Goal: Register for event/course

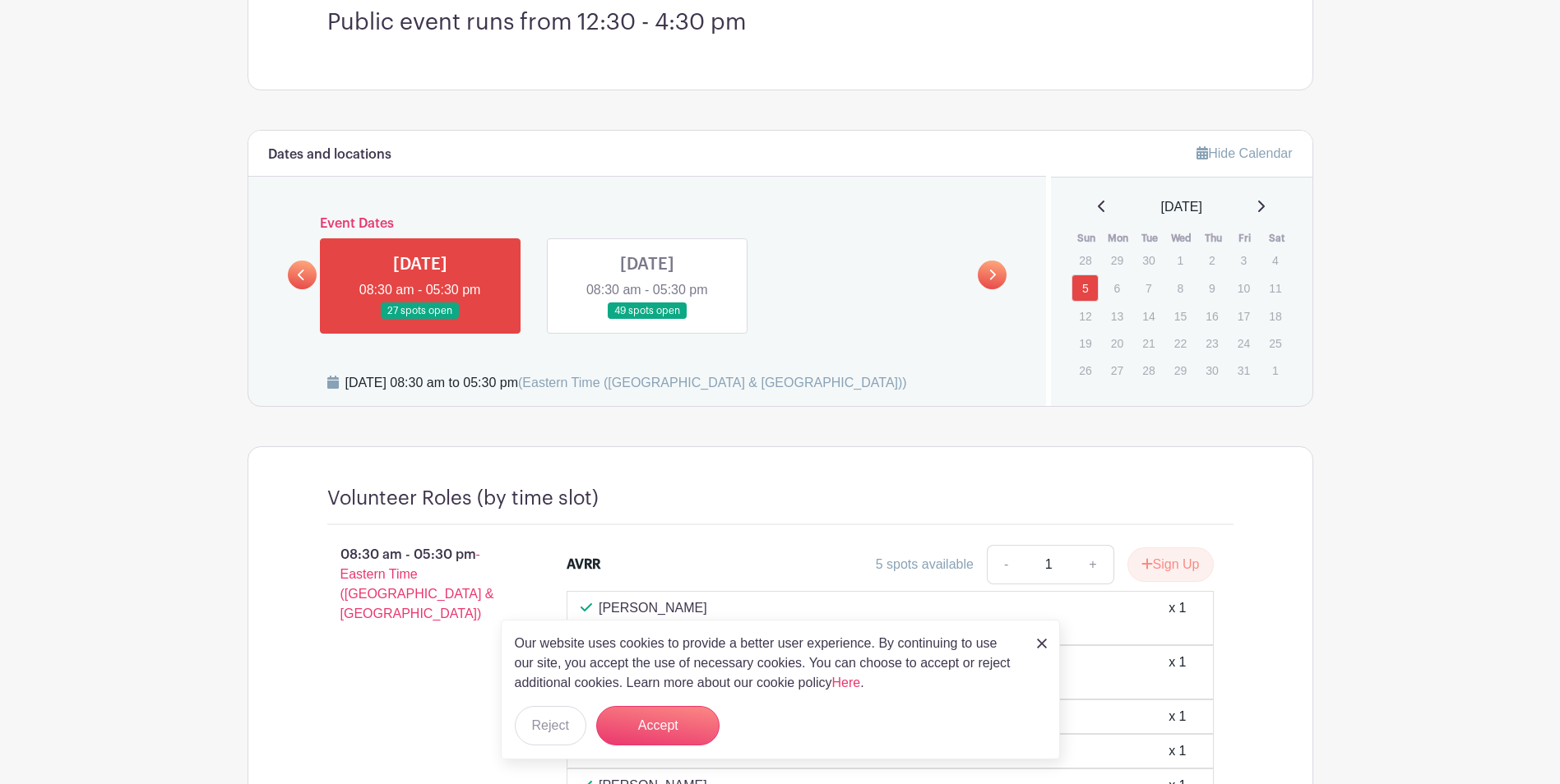
scroll to position [494, 0]
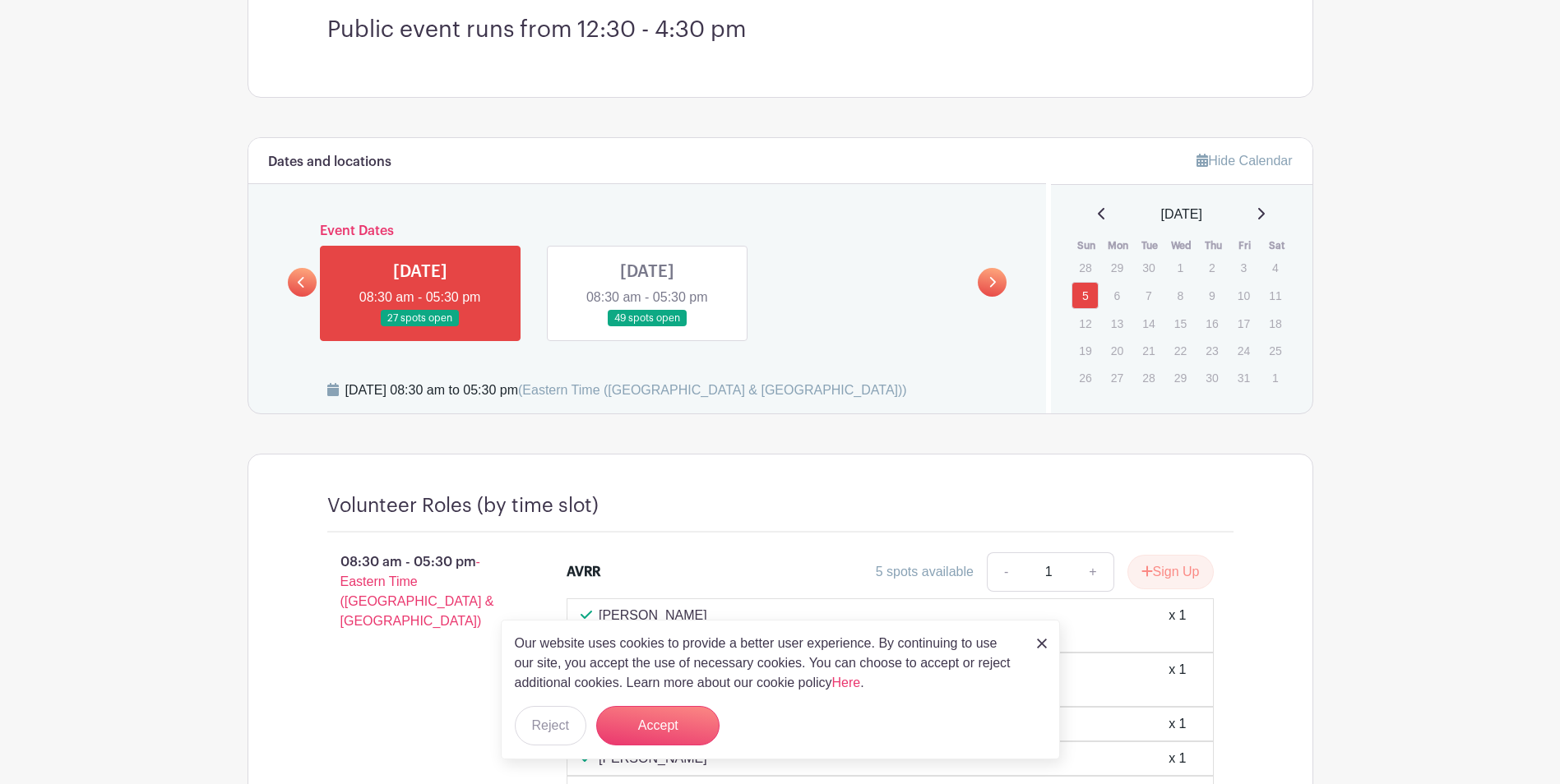
click at [420, 327] on link at bounding box center [420, 327] width 0 height 0
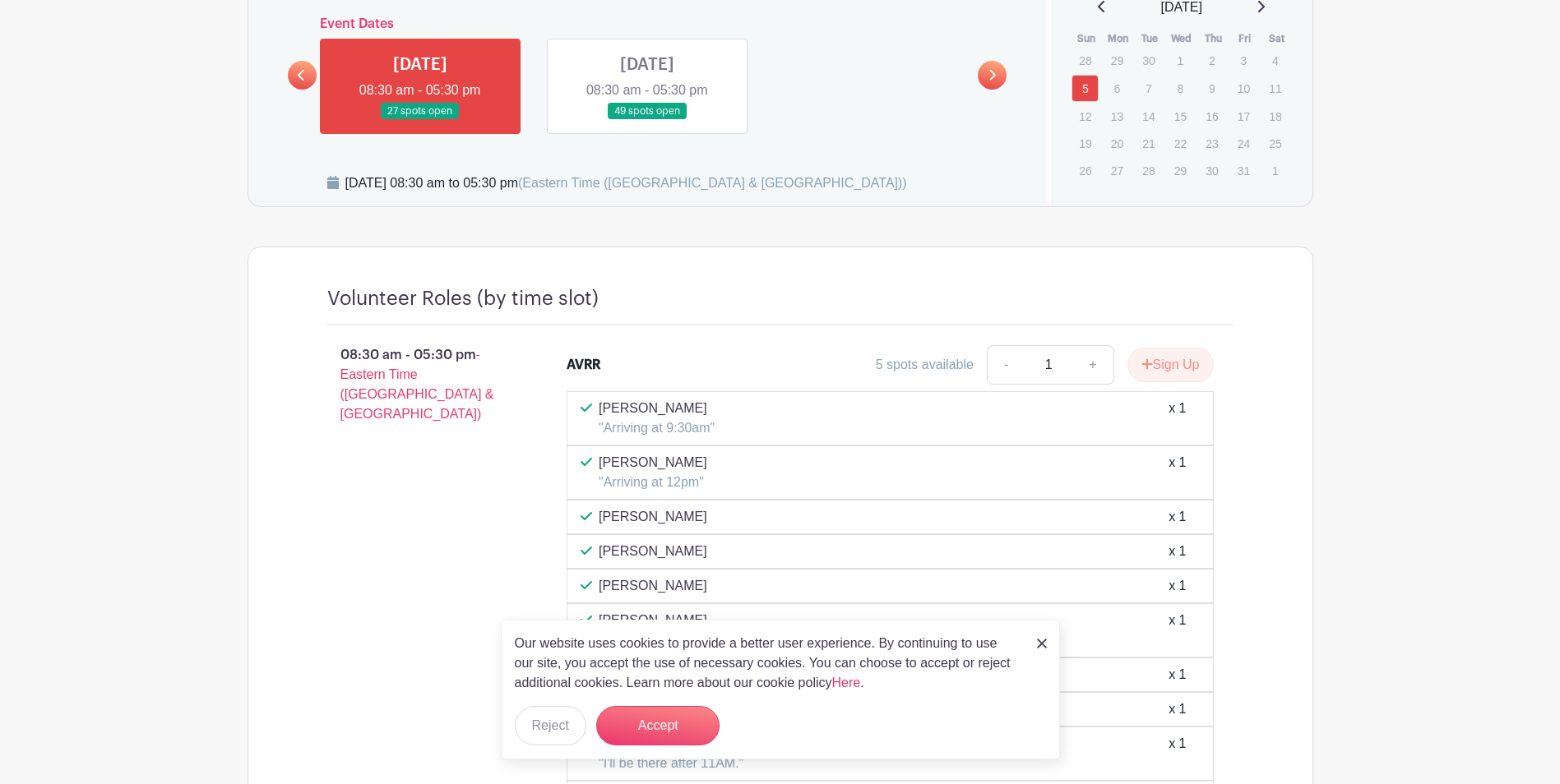
scroll to position [740, 0]
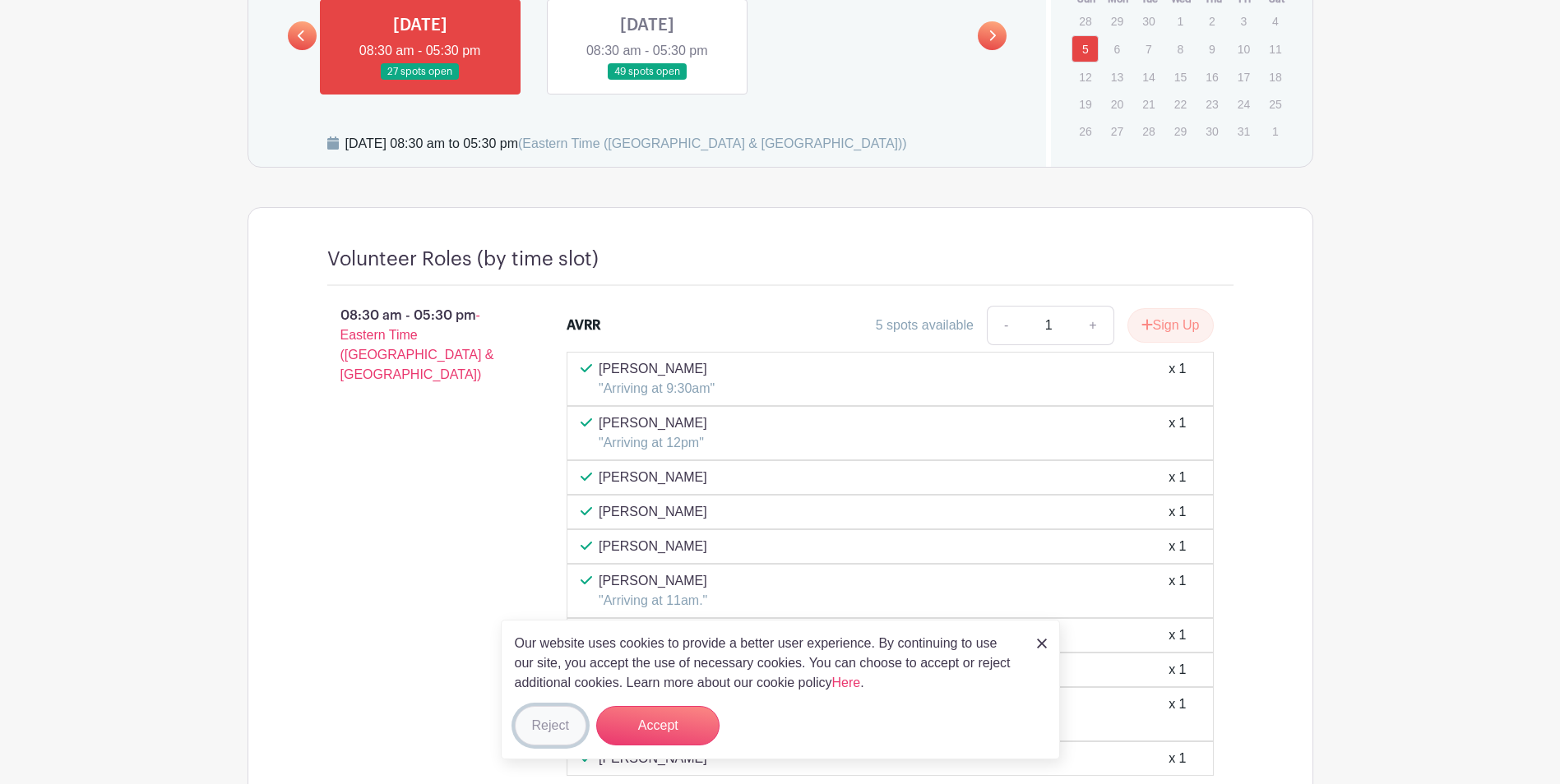
click at [541, 731] on button "Reject" at bounding box center [551, 726] width 72 height 40
click at [541, 731] on form "Reject" at bounding box center [551, 726] width 72 height 40
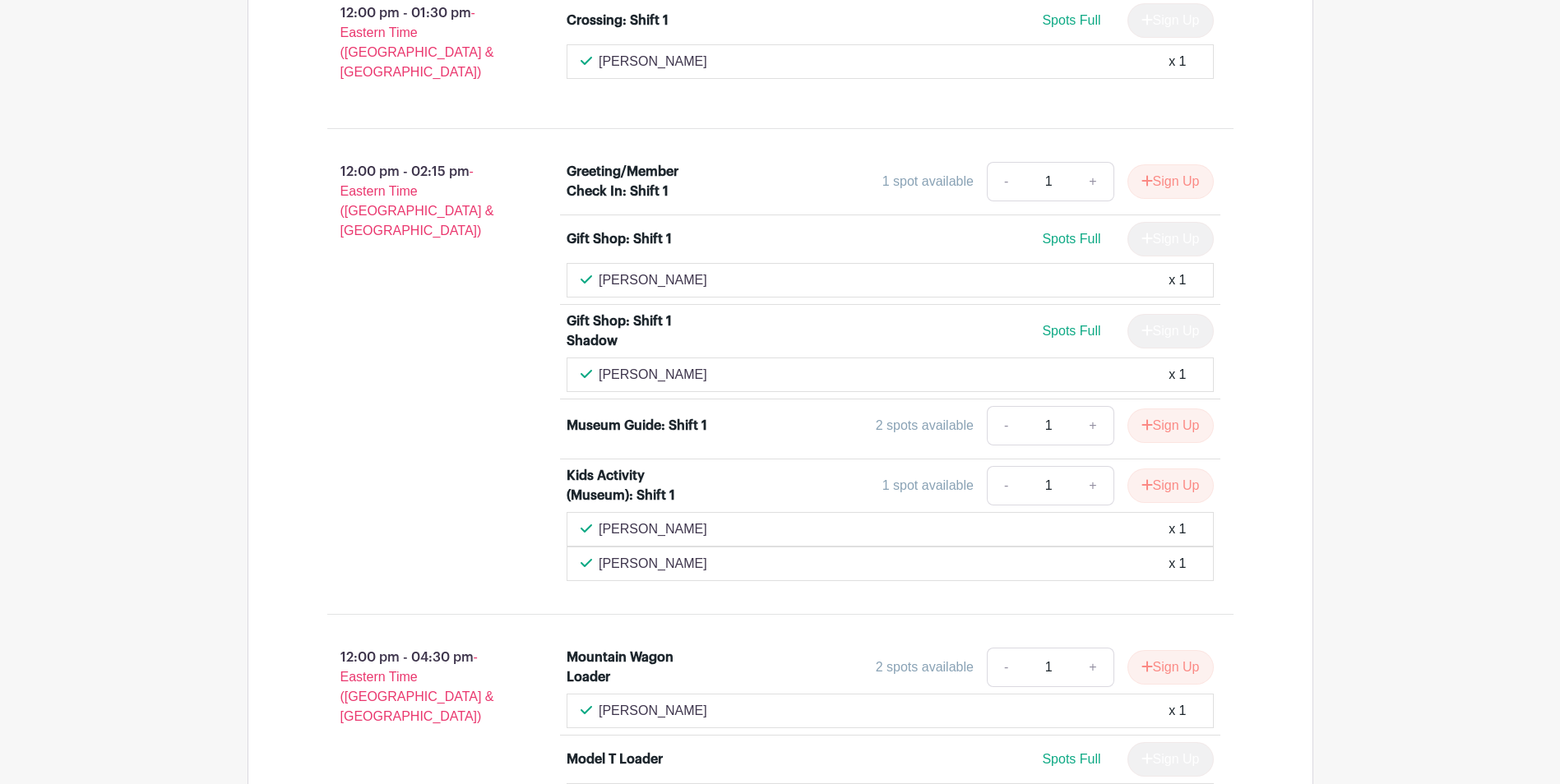
scroll to position [2548, 0]
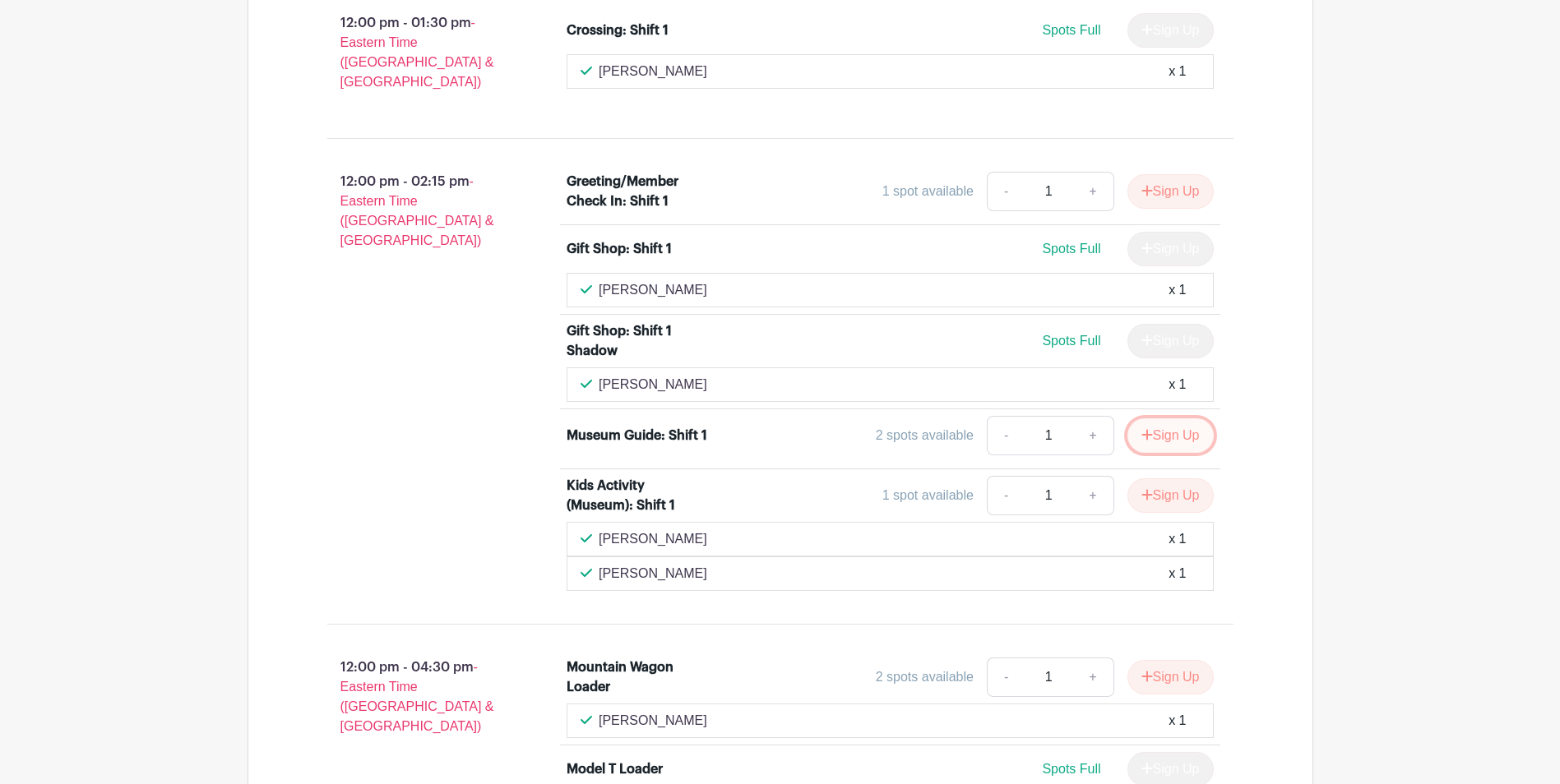
click at [1158, 419] on button "Sign Up" at bounding box center [1170, 436] width 87 height 35
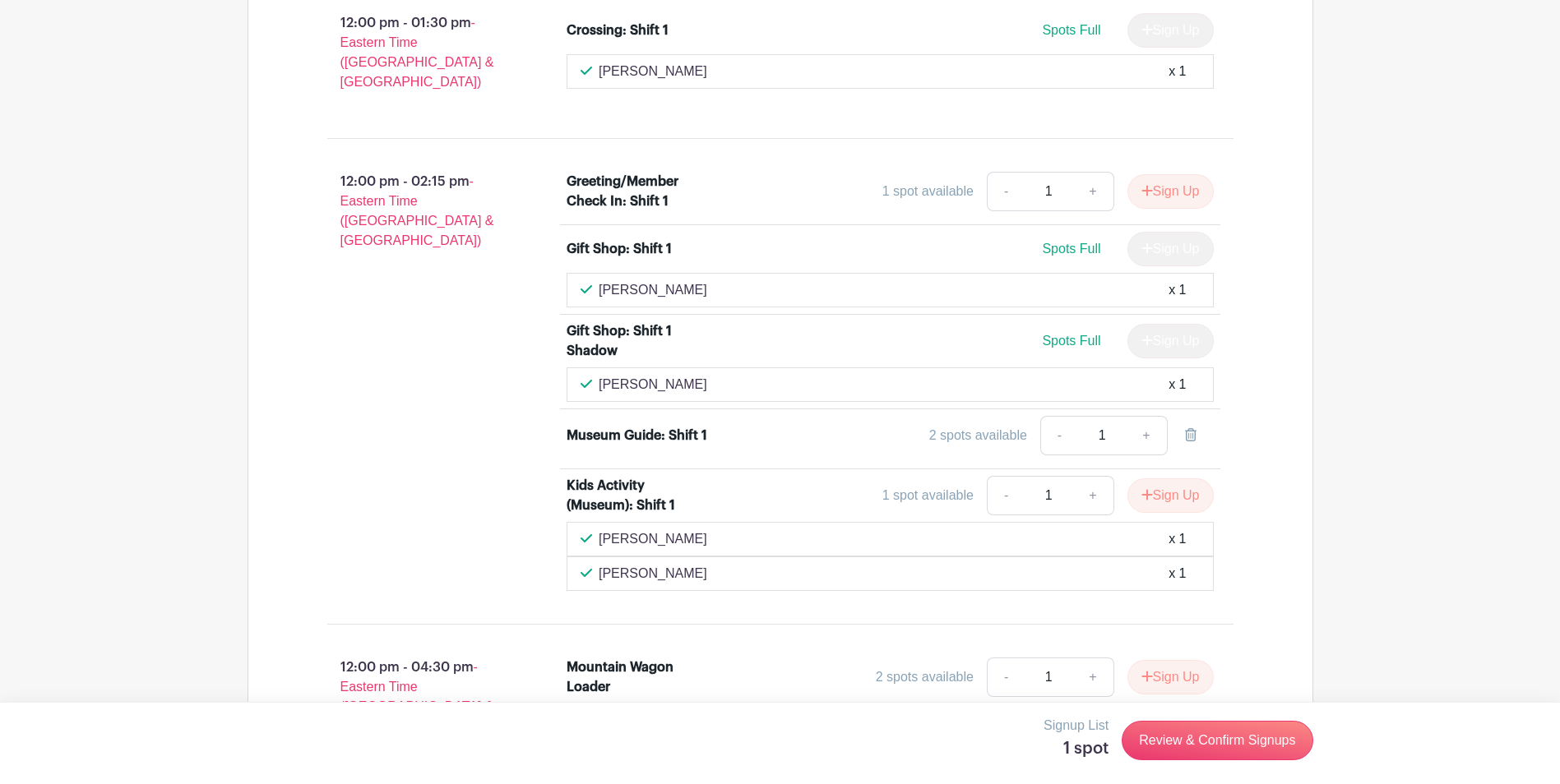
click at [981, 426] on div "2 spots available" at bounding box center [978, 435] width 98 height 19
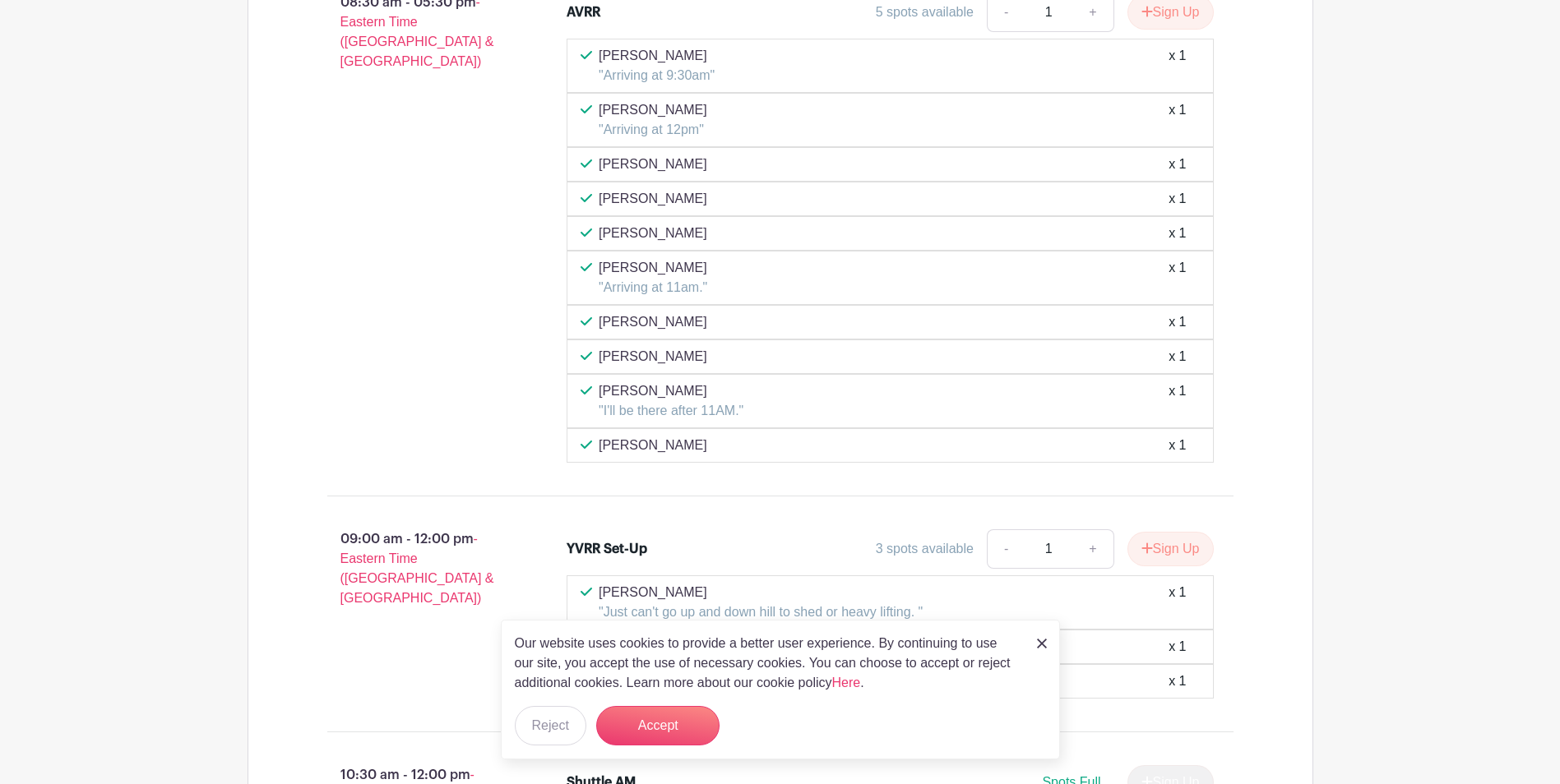
scroll to position [1069, 0]
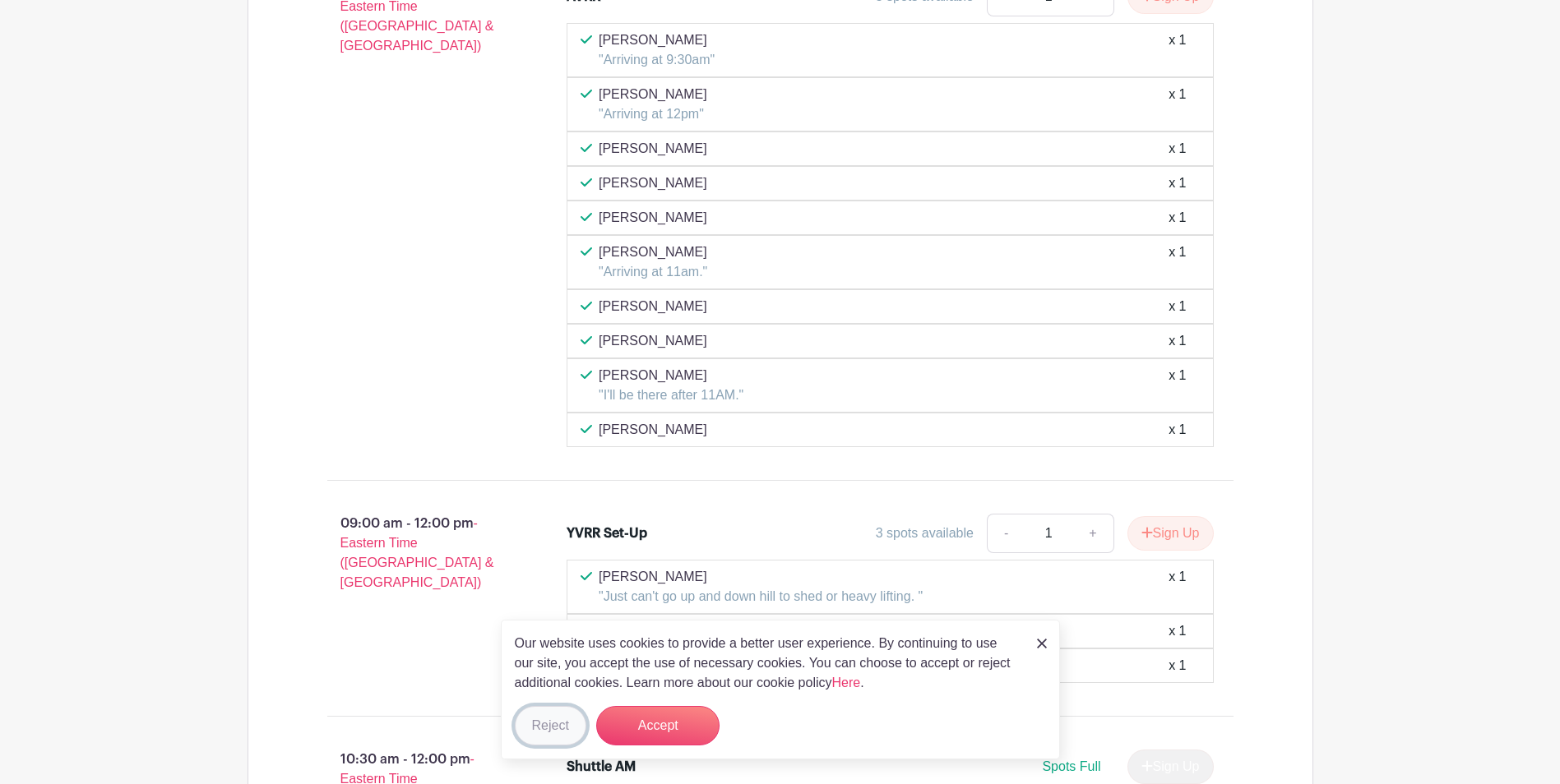
click at [556, 723] on button "Reject" at bounding box center [551, 726] width 72 height 40
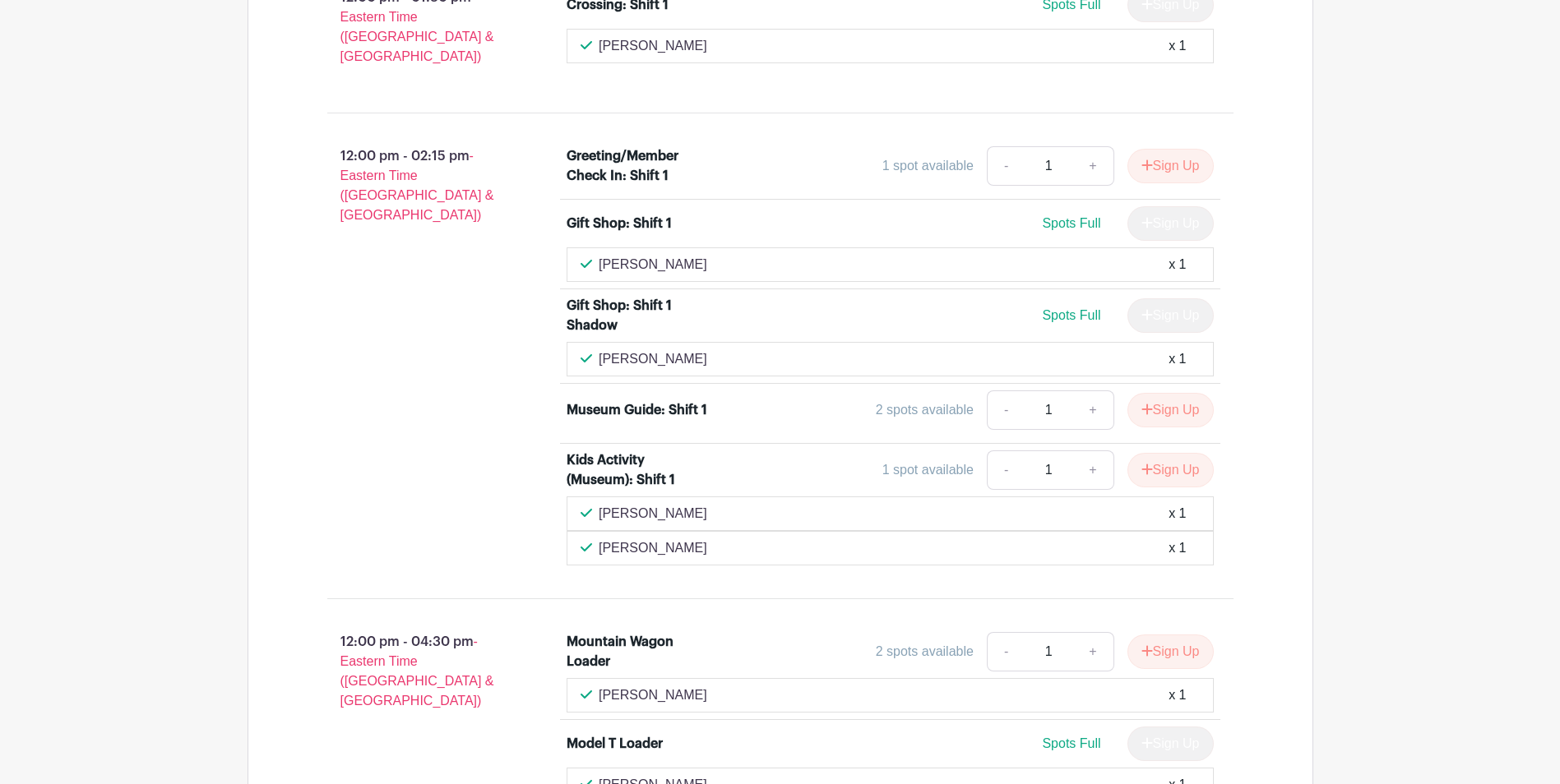
scroll to position [2631, 0]
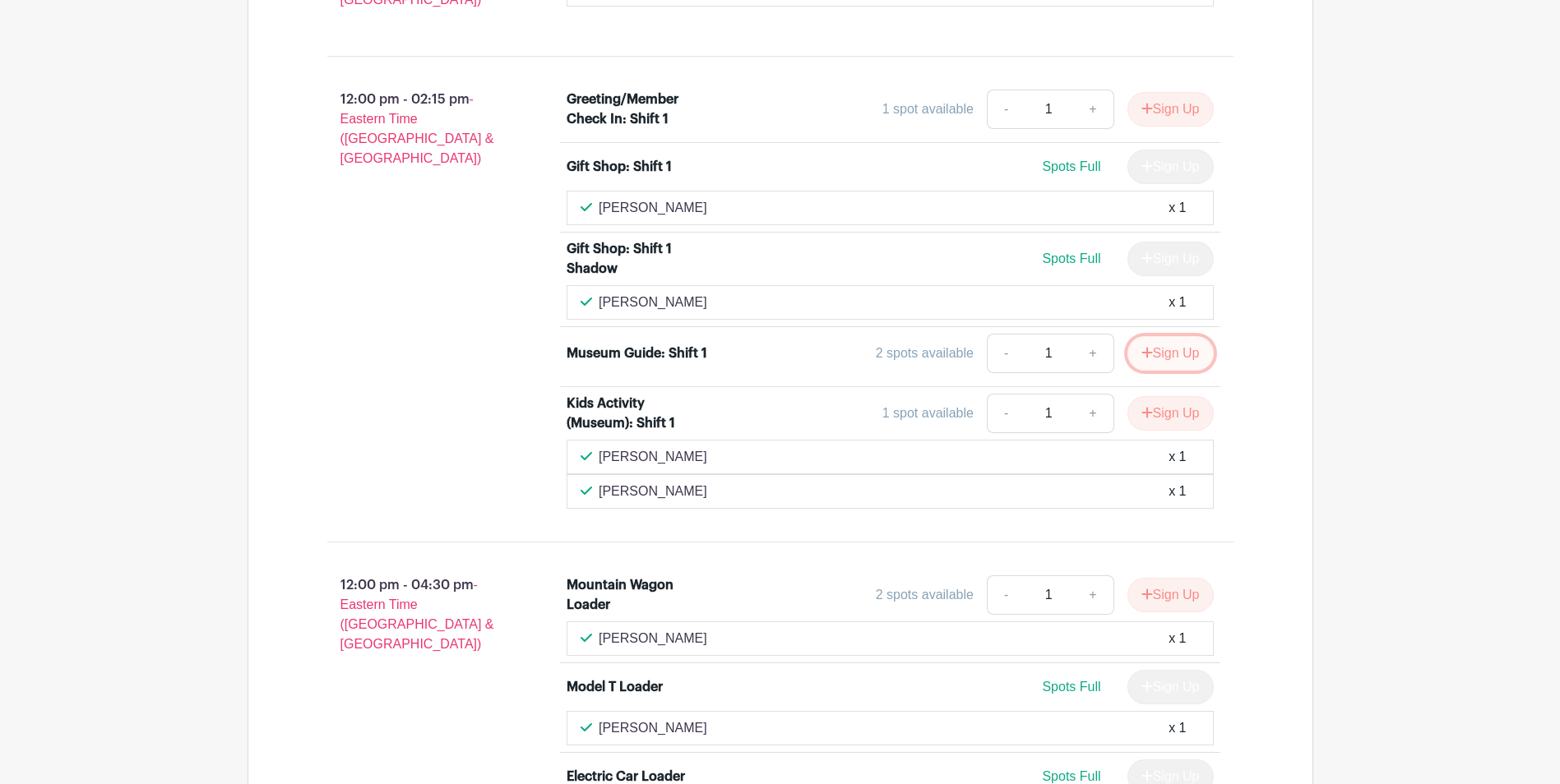
click at [1171, 336] on button "Sign Up" at bounding box center [1170, 354] width 87 height 35
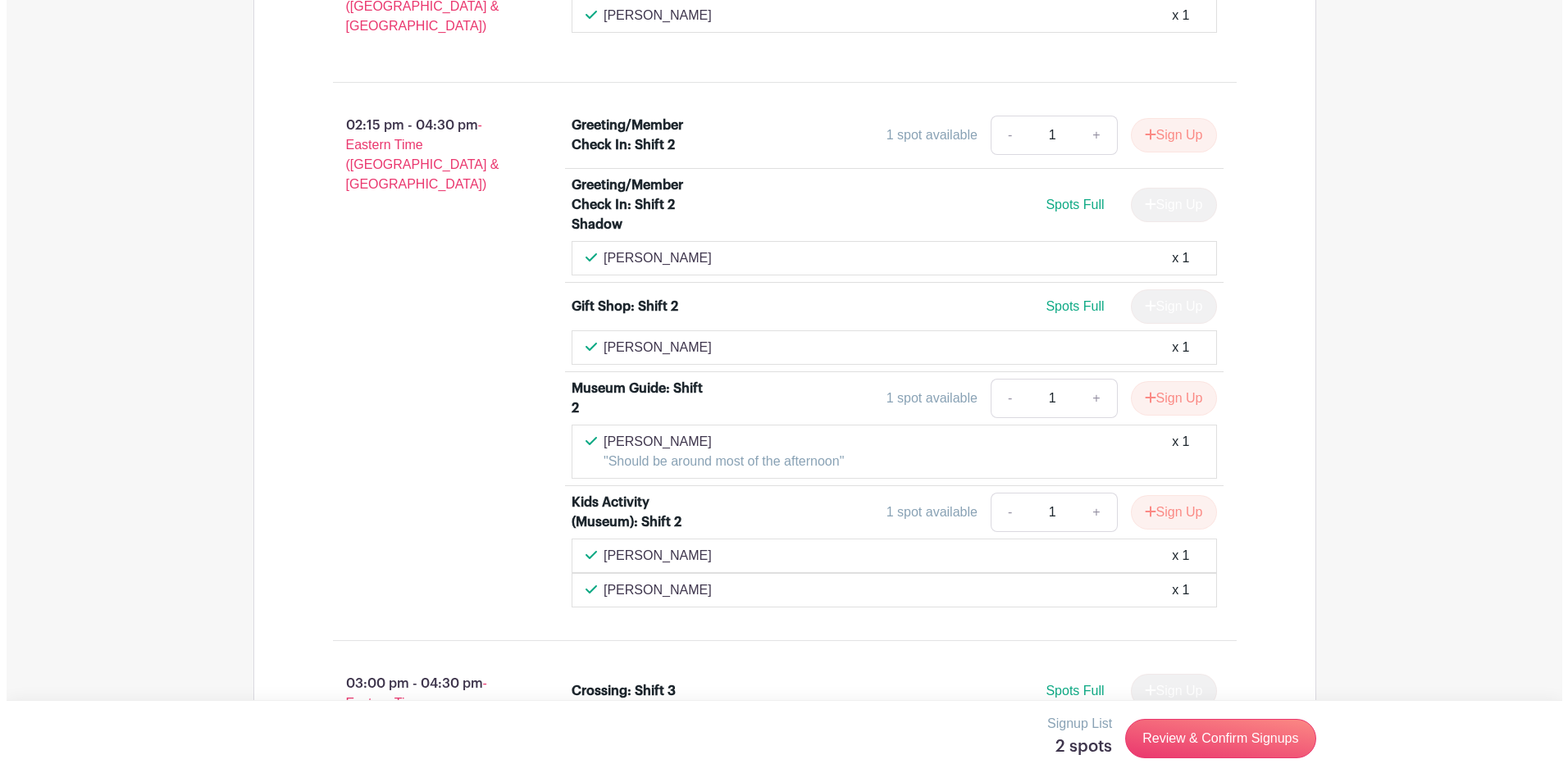
scroll to position [4346, 0]
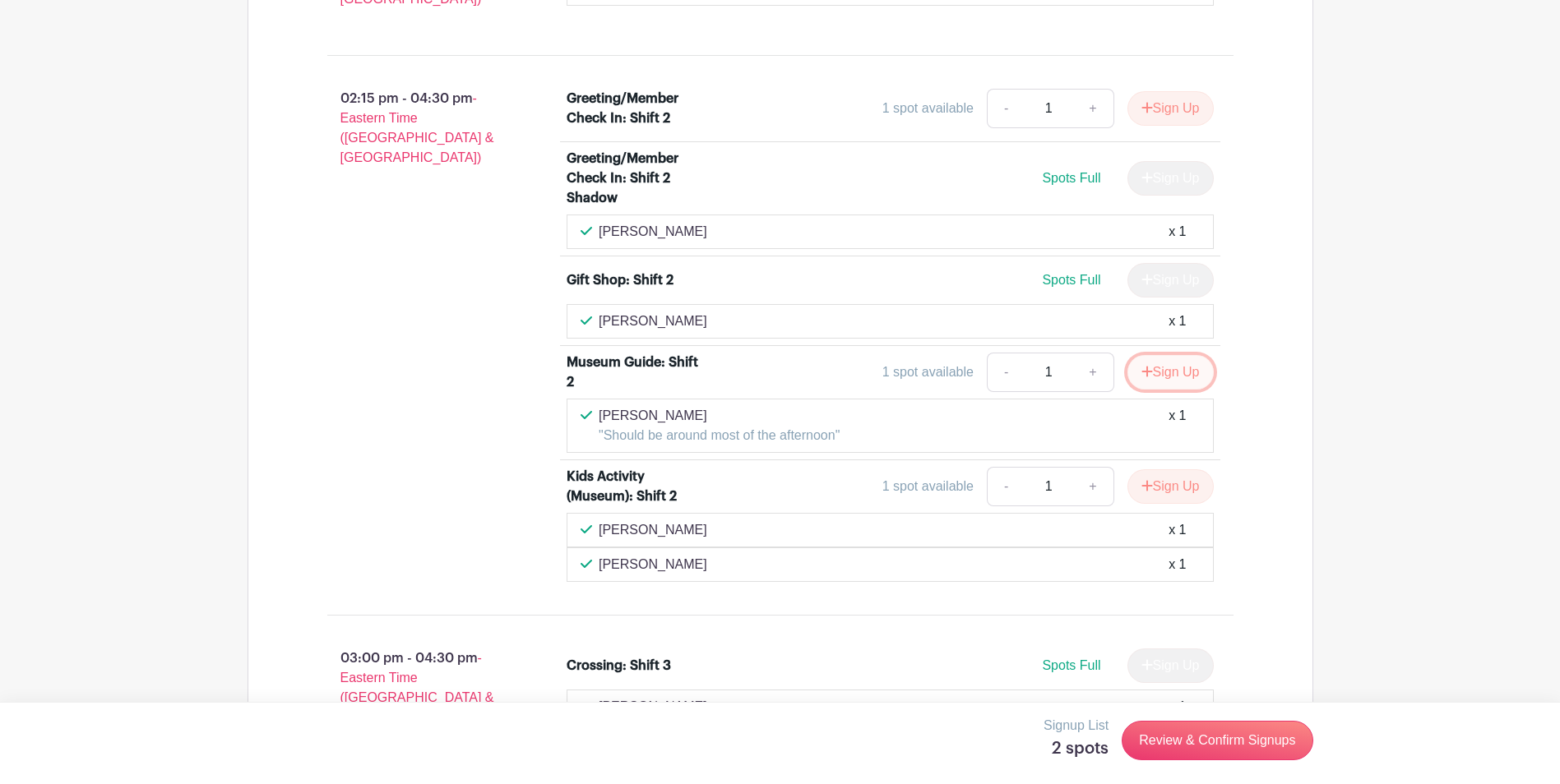
click at [1175, 356] on button "Sign Up" at bounding box center [1170, 373] width 87 height 35
click at [1199, 733] on link "Review & Confirm Signups" at bounding box center [1217, 740] width 191 height 40
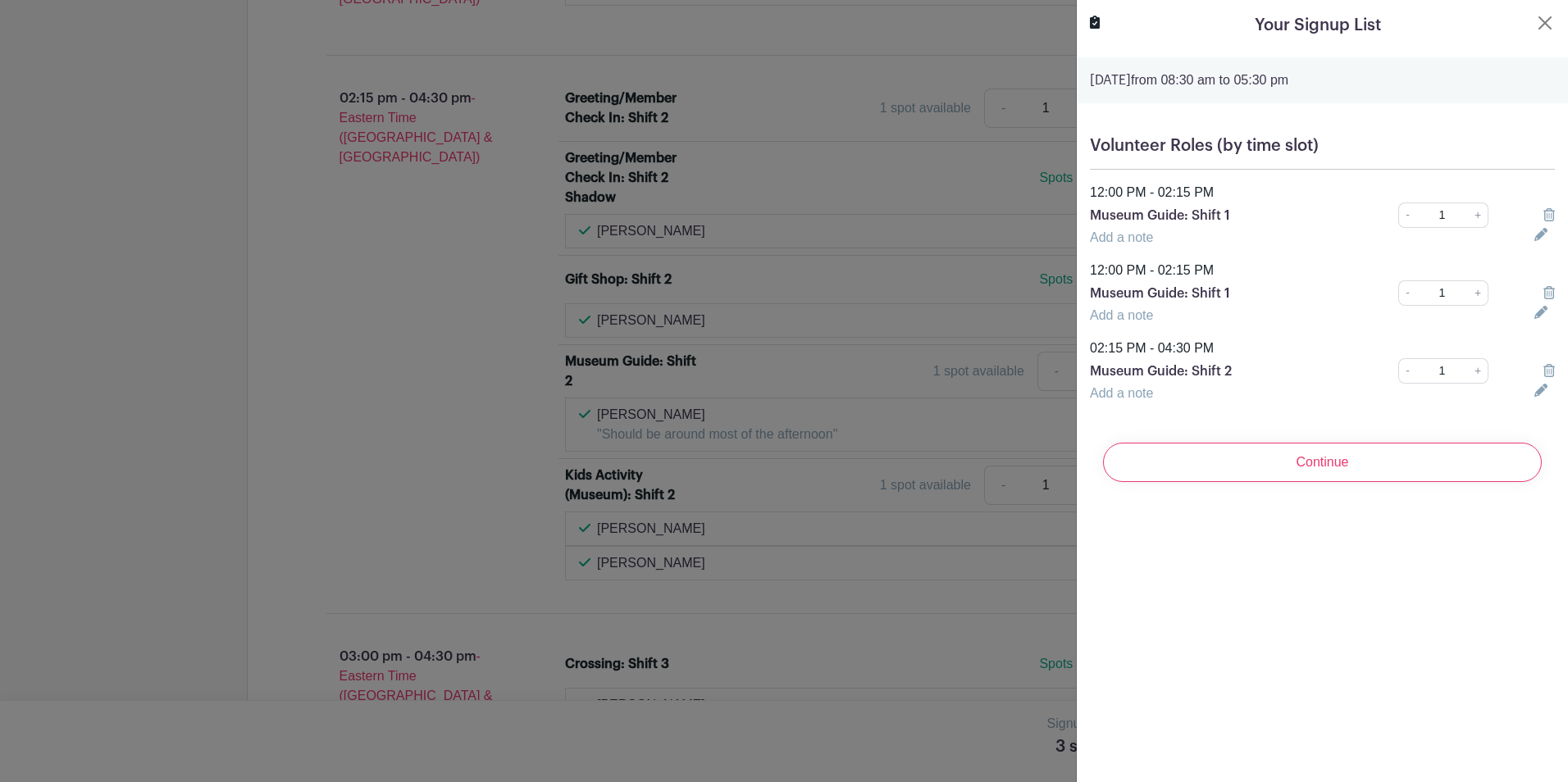
click at [1544, 211] on icon at bounding box center [1550, 215] width 12 height 14
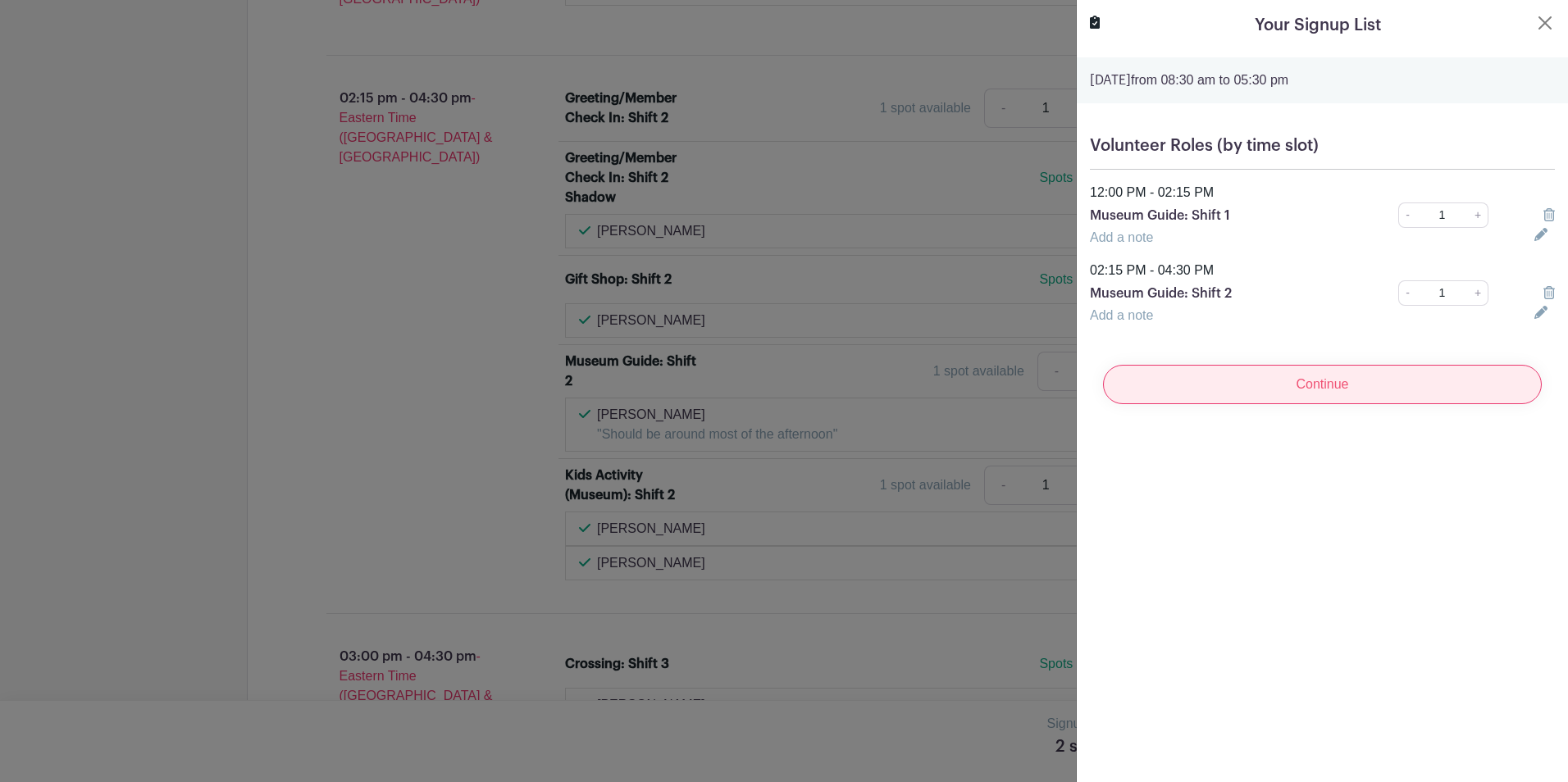
click at [1337, 386] on input "Continue" at bounding box center [1322, 385] width 439 height 40
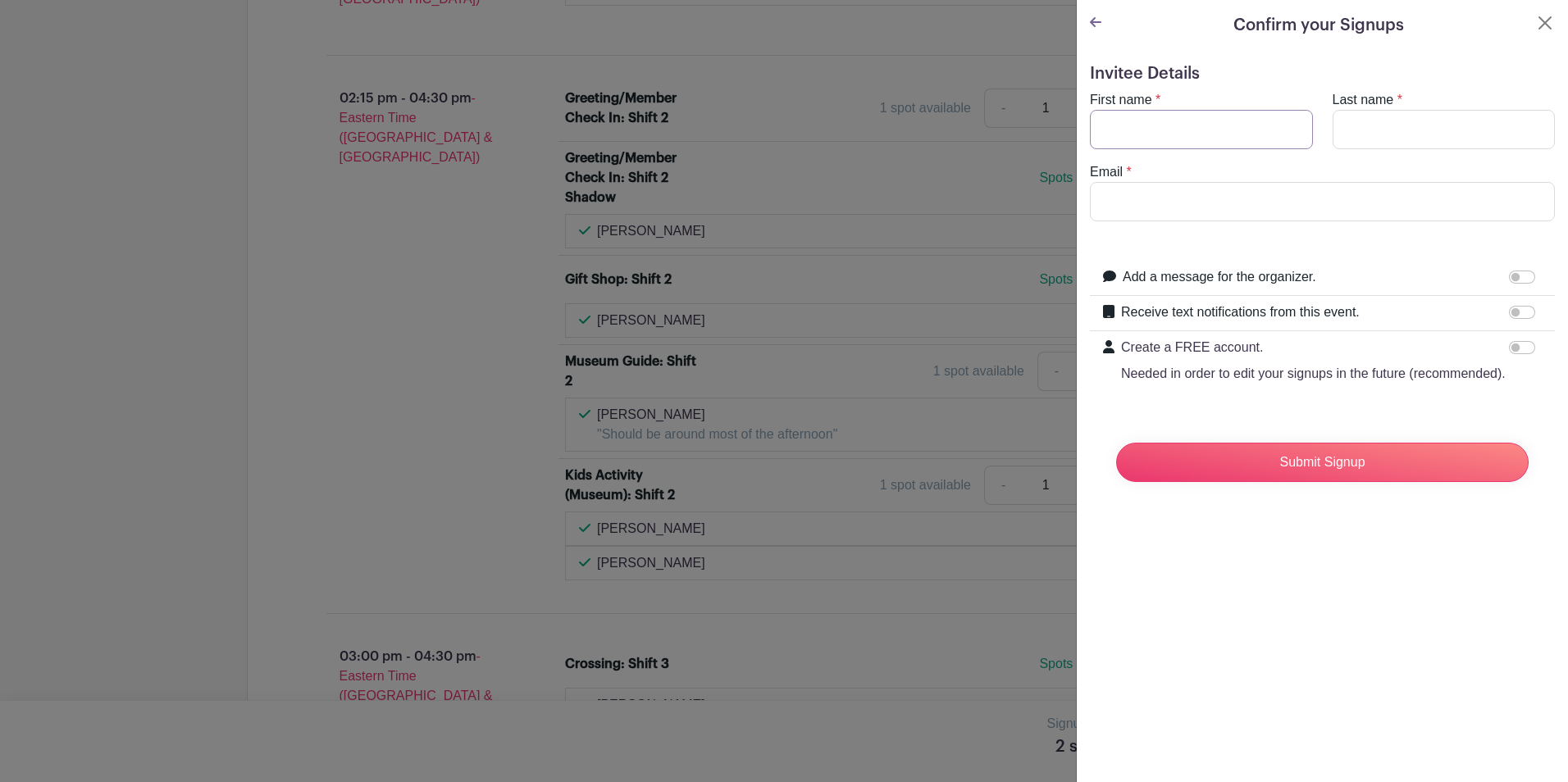
click at [1126, 125] on input "First name" at bounding box center [1202, 129] width 223 height 40
type input "[PERSON_NAME]"
type input "[EMAIL_ADDRESS][DOMAIN_NAME]"
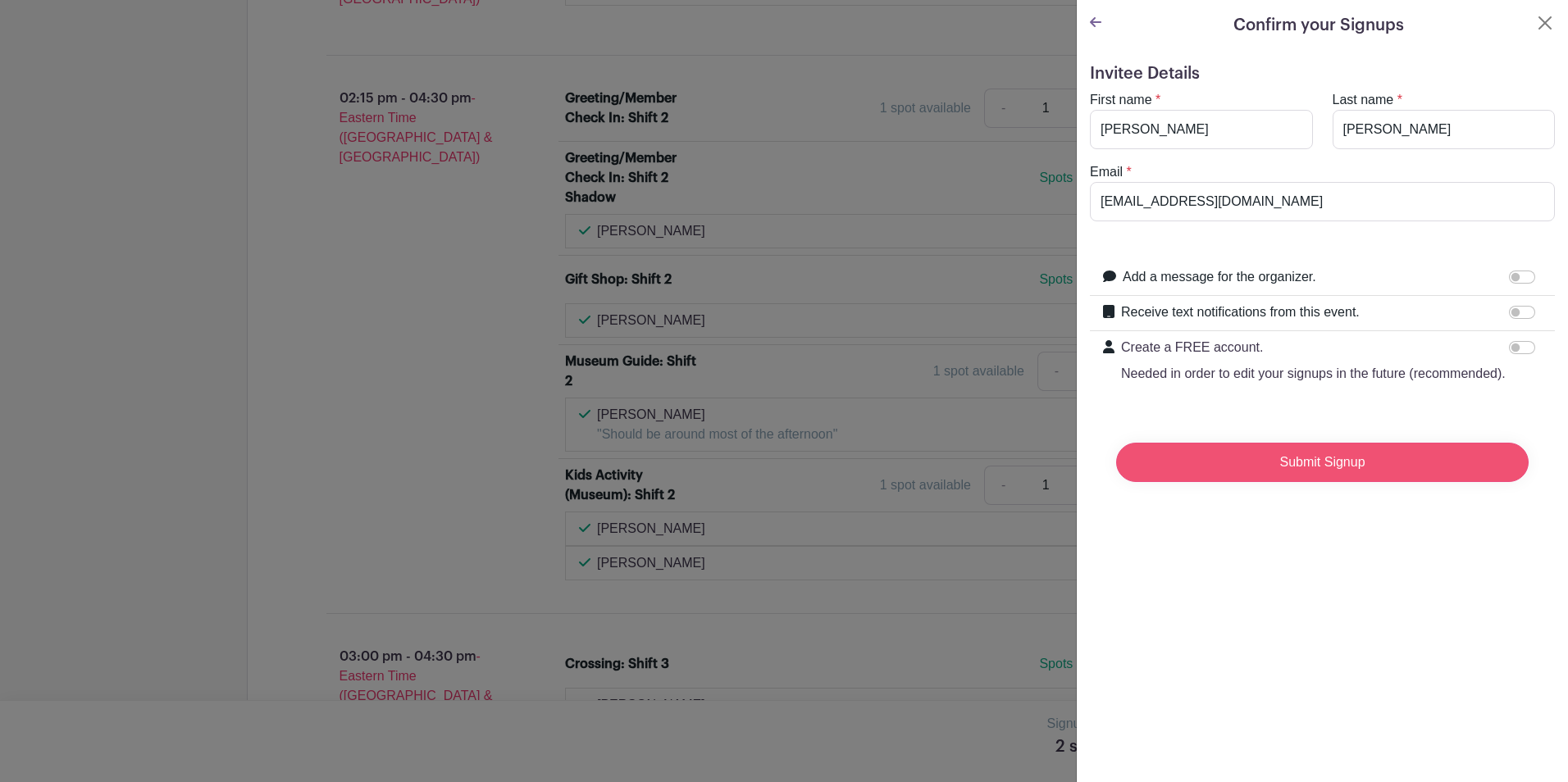
click at [1306, 483] on input "Submit Signup" at bounding box center [1323, 462] width 413 height 40
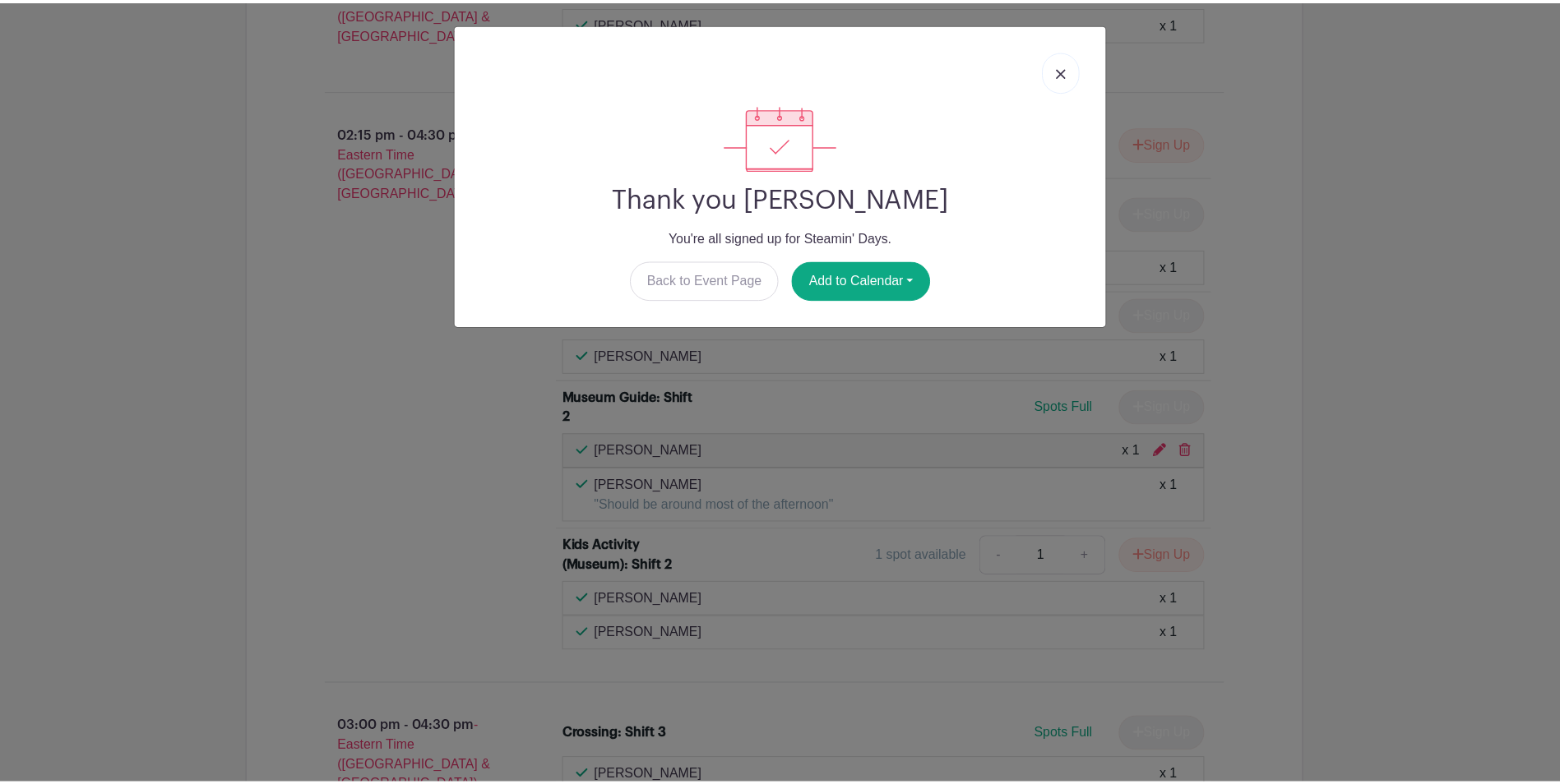
scroll to position [4391, 0]
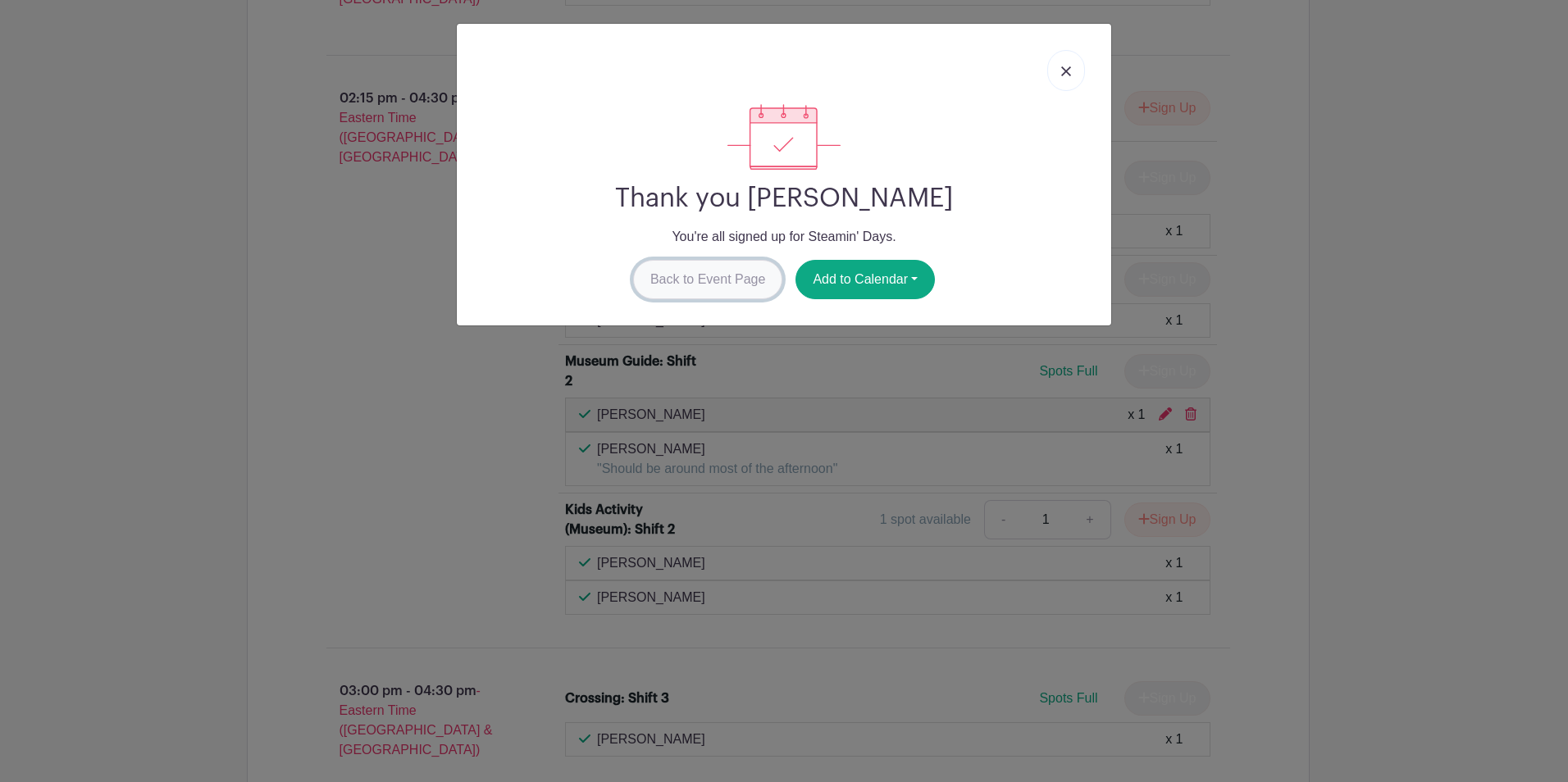
click at [700, 277] on link "Back to Event Page" at bounding box center [707, 279] width 150 height 40
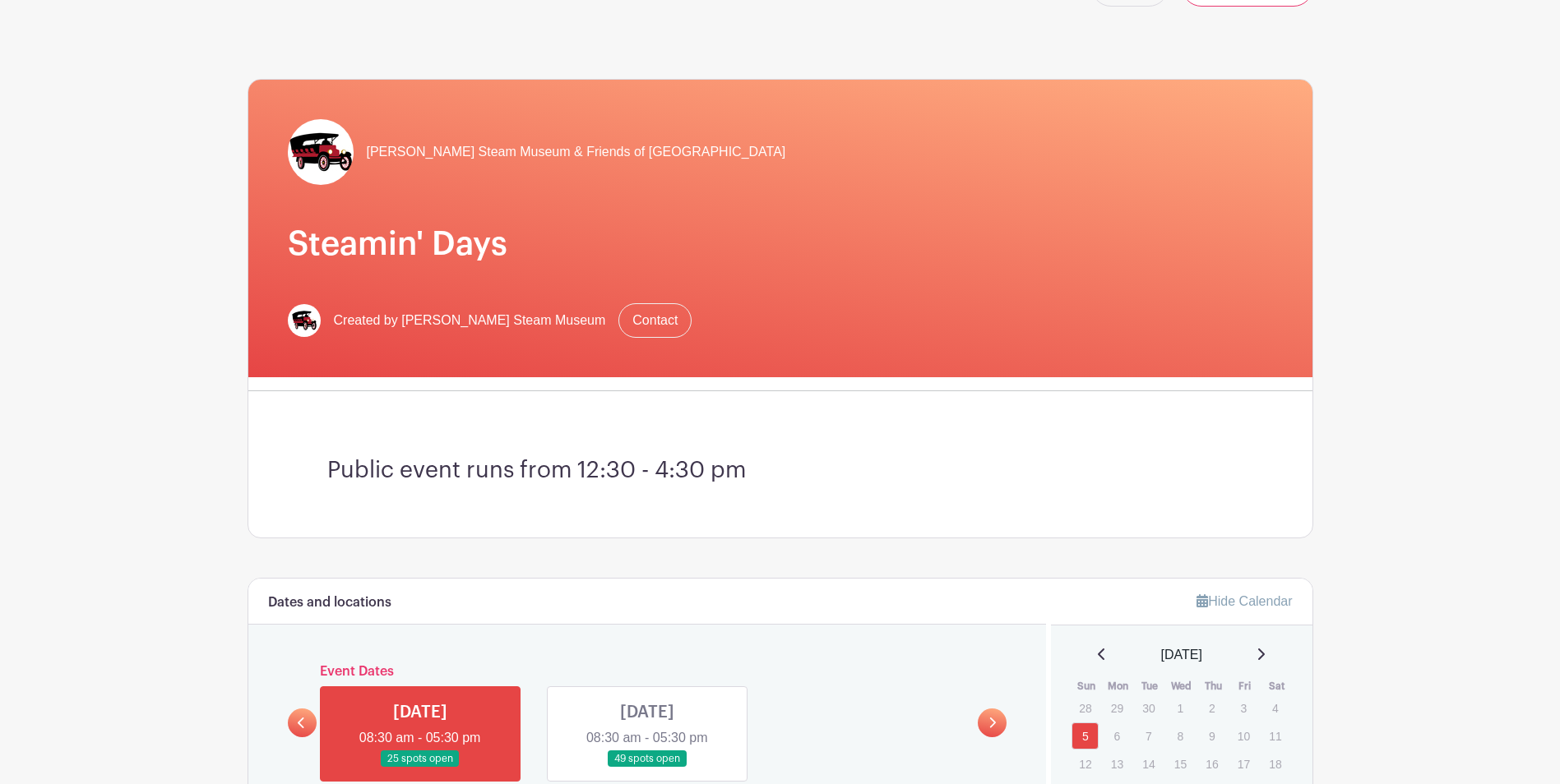
scroll to position [0, 0]
